Goal: Transaction & Acquisition: Purchase product/service

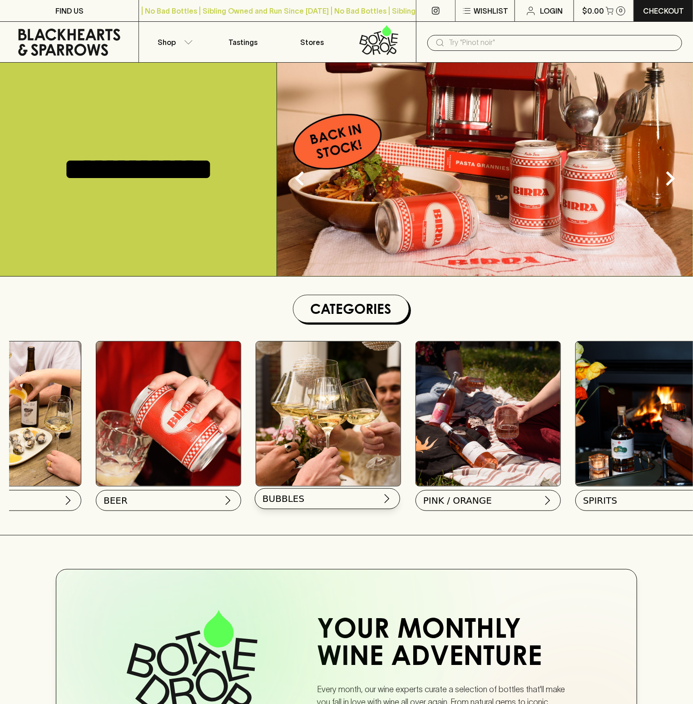
scroll to position [0, 228]
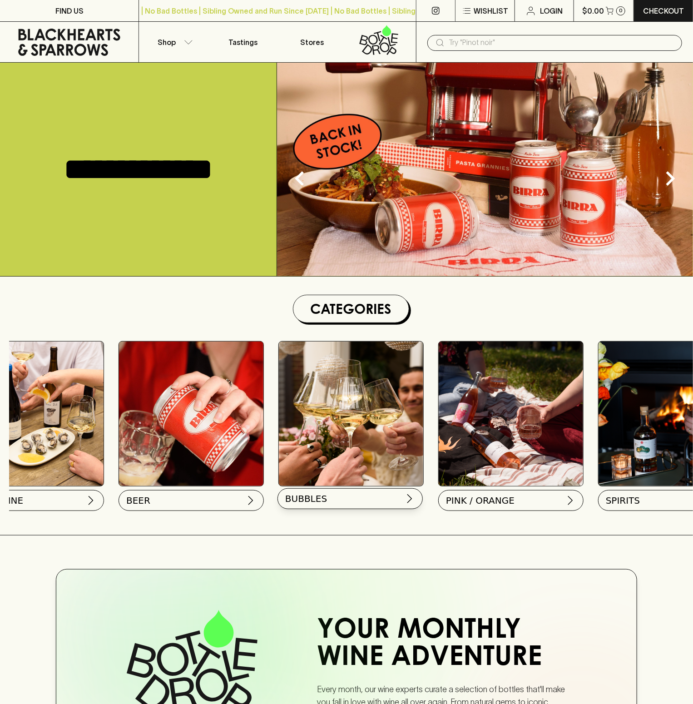
click at [339, 495] on button "BUBBLES" at bounding box center [349, 498] width 145 height 21
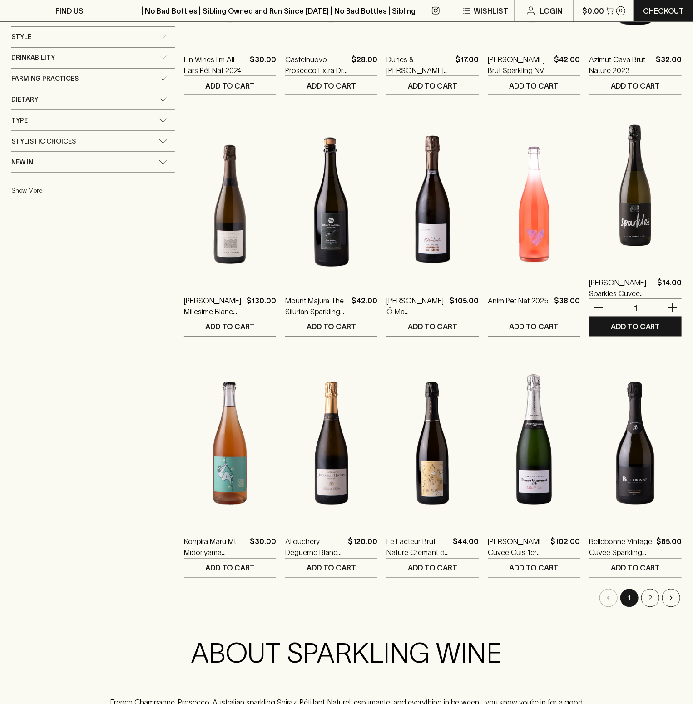
scroll to position [545, 0]
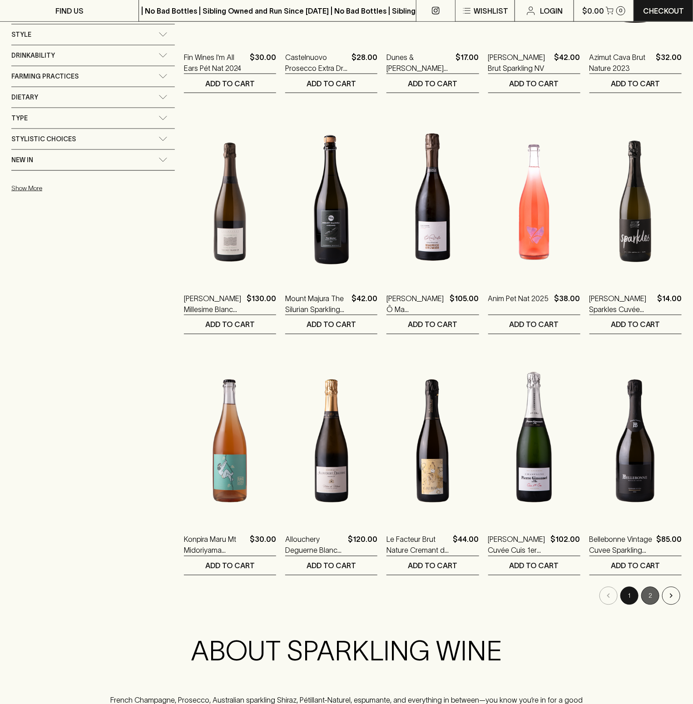
click at [649, 593] on button "2" at bounding box center [650, 596] width 18 height 18
